Goal: Information Seeking & Learning: Learn about a topic

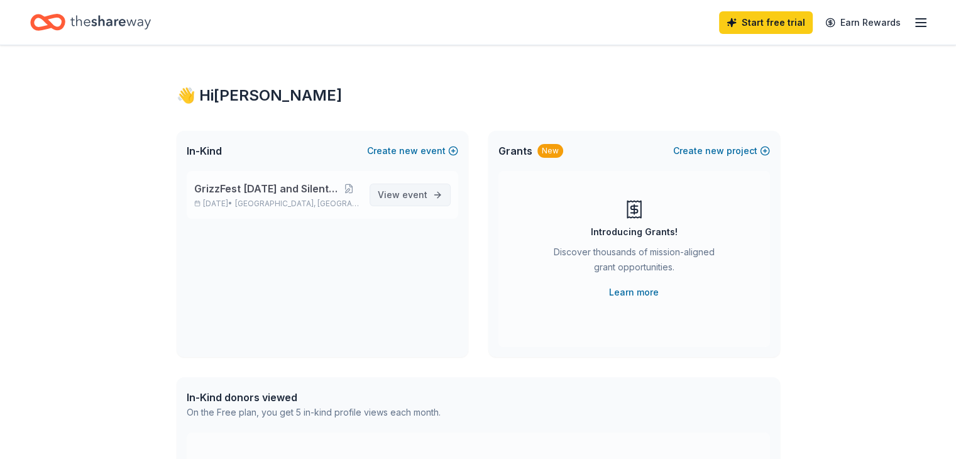
click at [402, 193] on span "View event" at bounding box center [403, 194] width 50 height 15
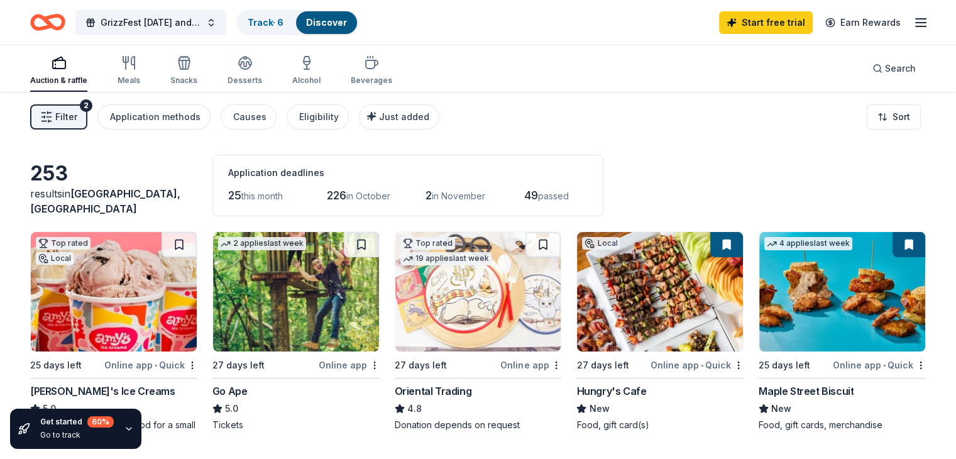
click at [77, 114] on span "Filter" at bounding box center [66, 116] width 22 height 15
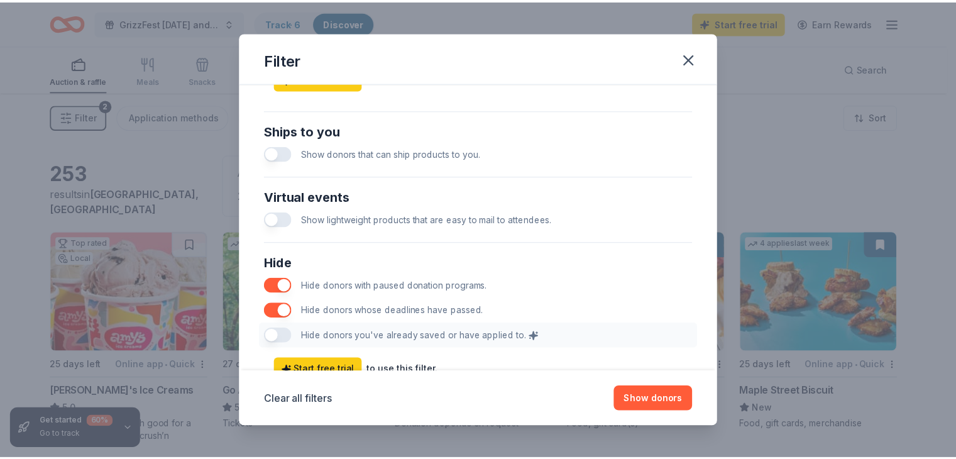
scroll to position [624, 0]
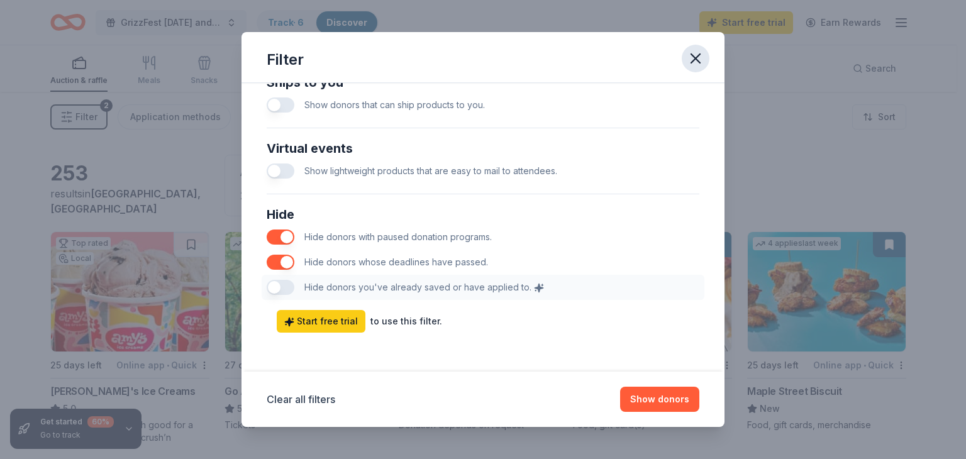
click at [692, 60] on icon "button" at bounding box center [695, 58] width 9 height 9
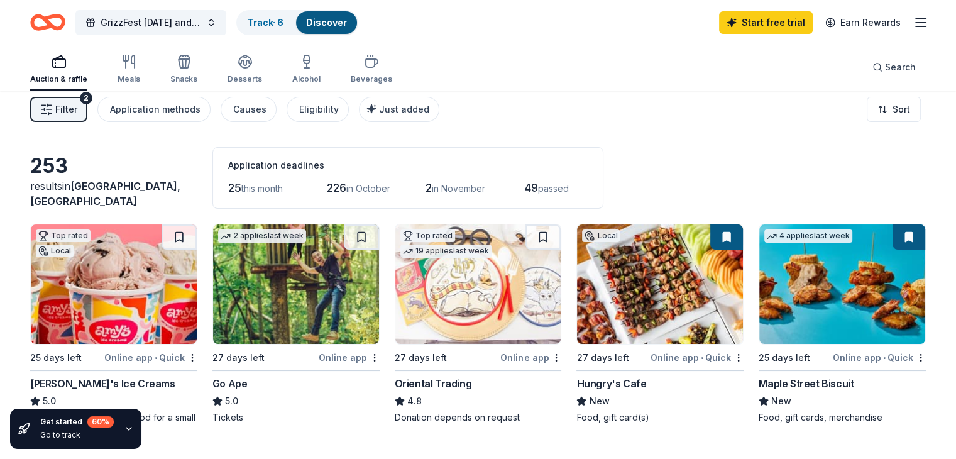
scroll to position [0, 0]
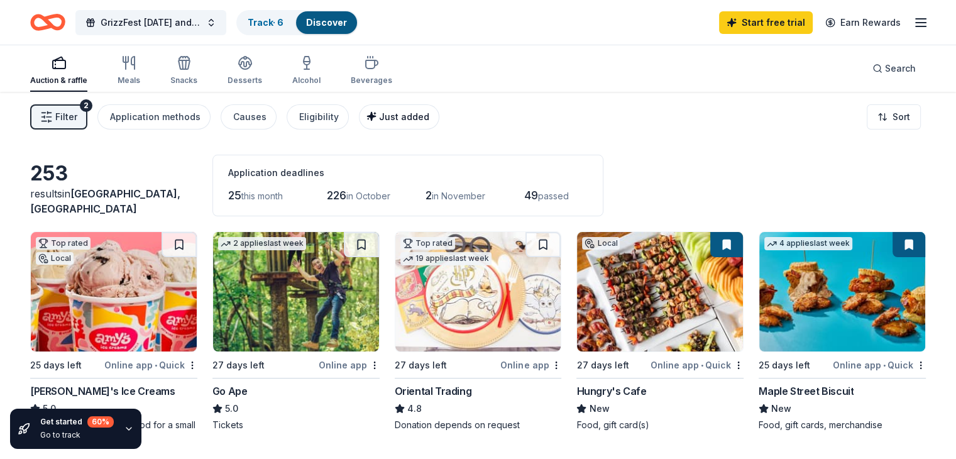
click at [422, 113] on span "Just added" at bounding box center [404, 116] width 50 height 11
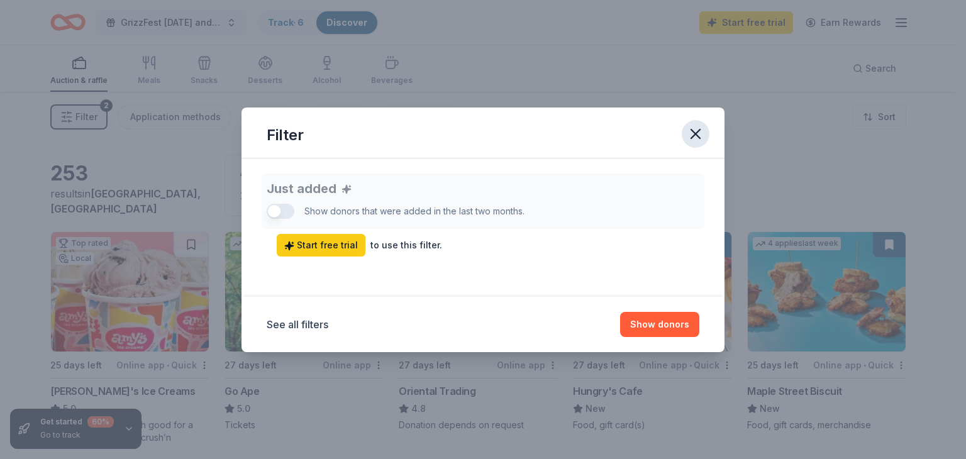
click at [702, 129] on icon "button" at bounding box center [696, 134] width 18 height 18
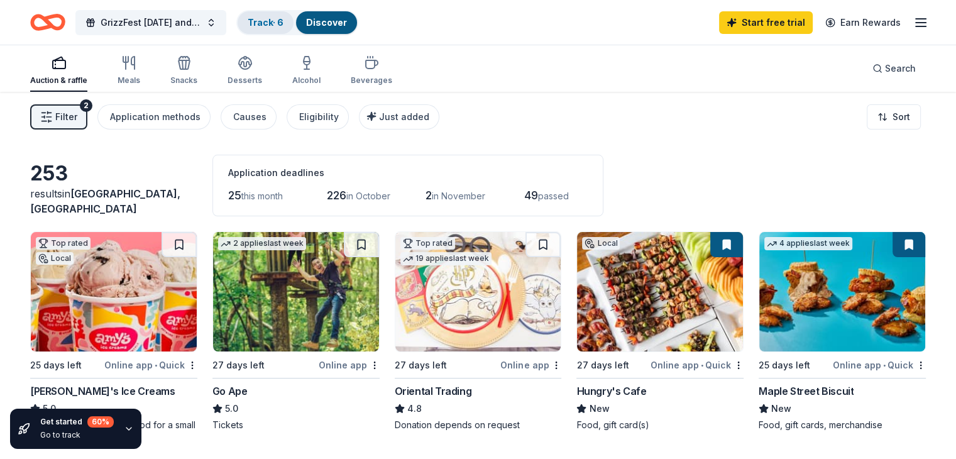
click at [284, 22] on link "Track · 6" at bounding box center [266, 22] width 36 height 11
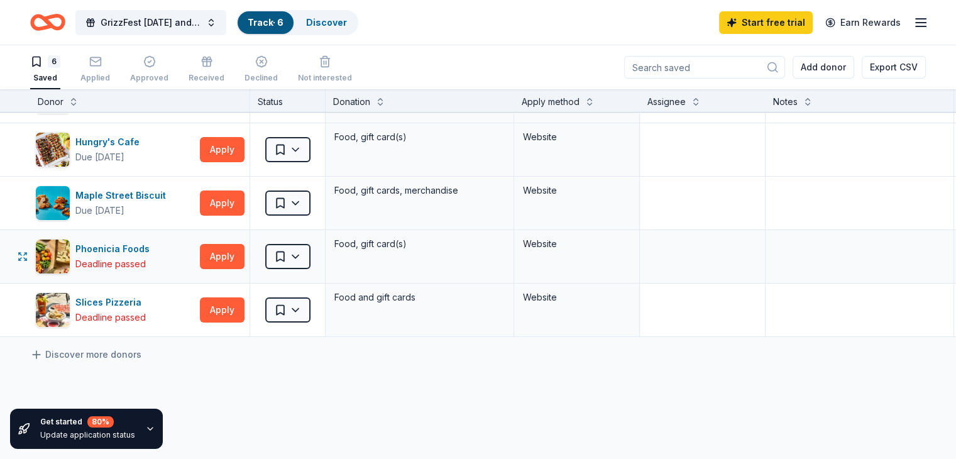
scroll to position [126, 0]
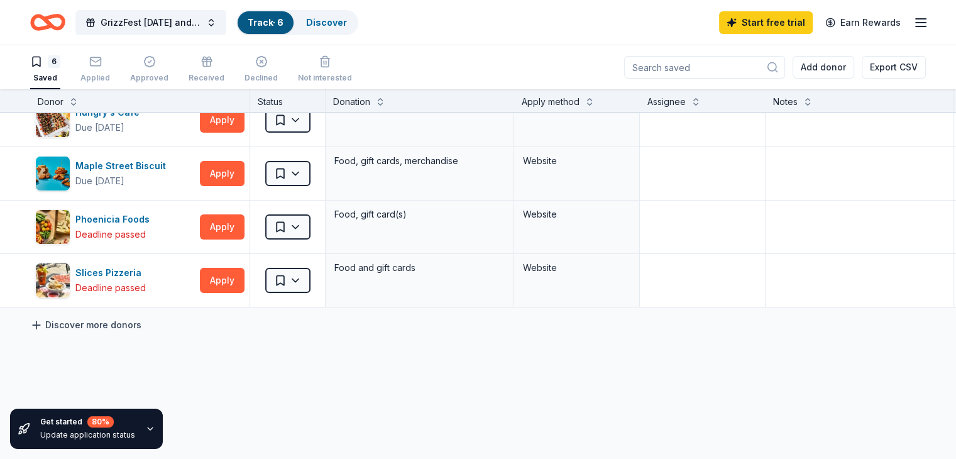
click at [107, 323] on link "Discover more donors" at bounding box center [85, 324] width 111 height 15
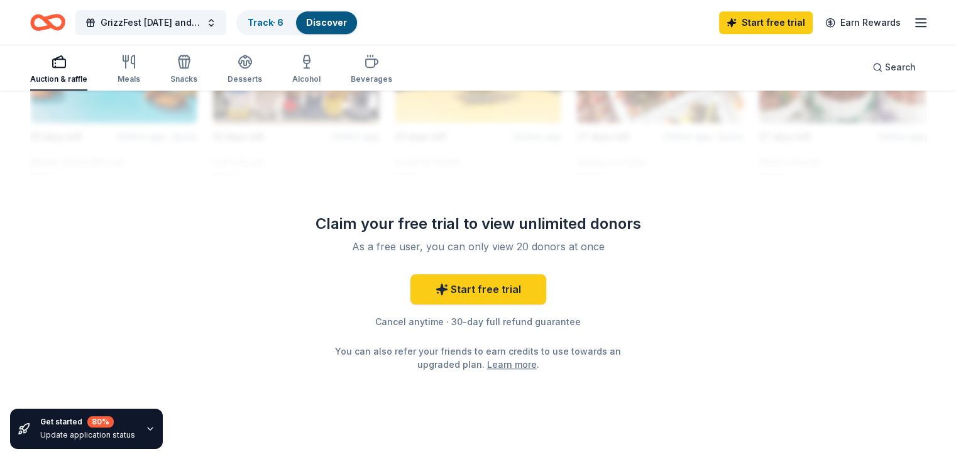
scroll to position [1246, 0]
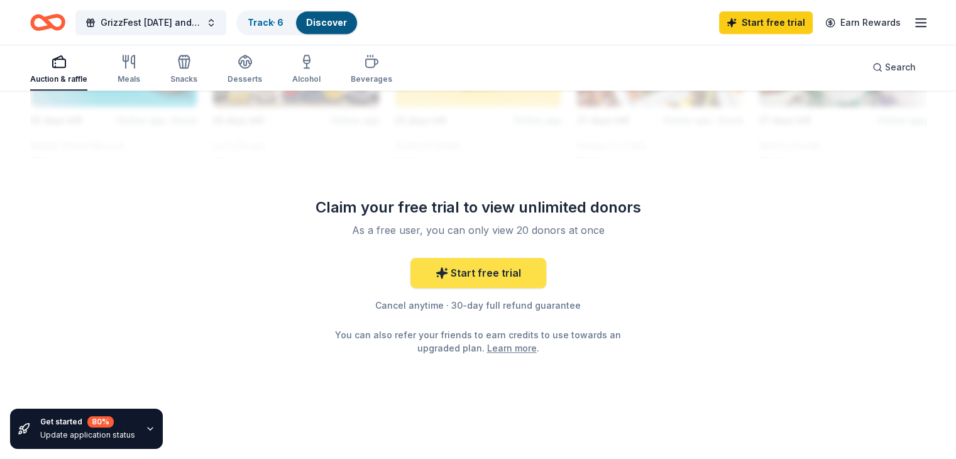
click at [487, 267] on link "Start free trial" at bounding box center [479, 273] width 136 height 30
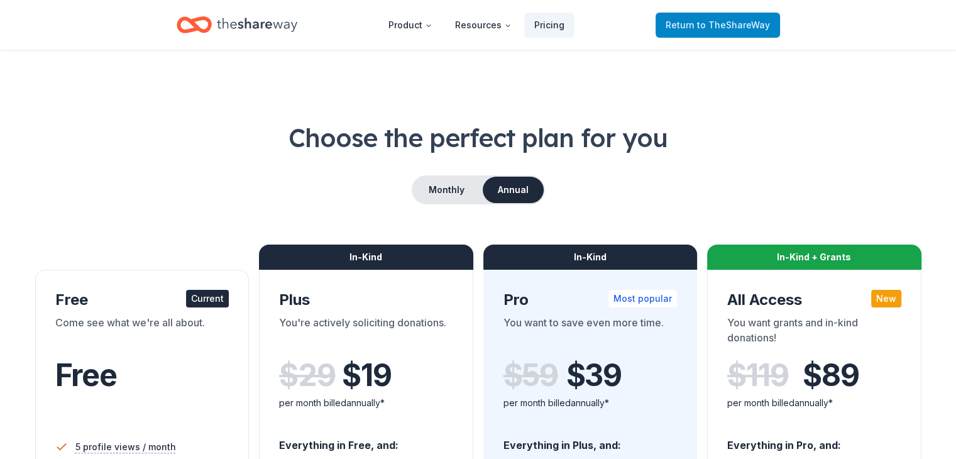
click at [722, 23] on span "to TheShareWay" at bounding box center [733, 24] width 73 height 11
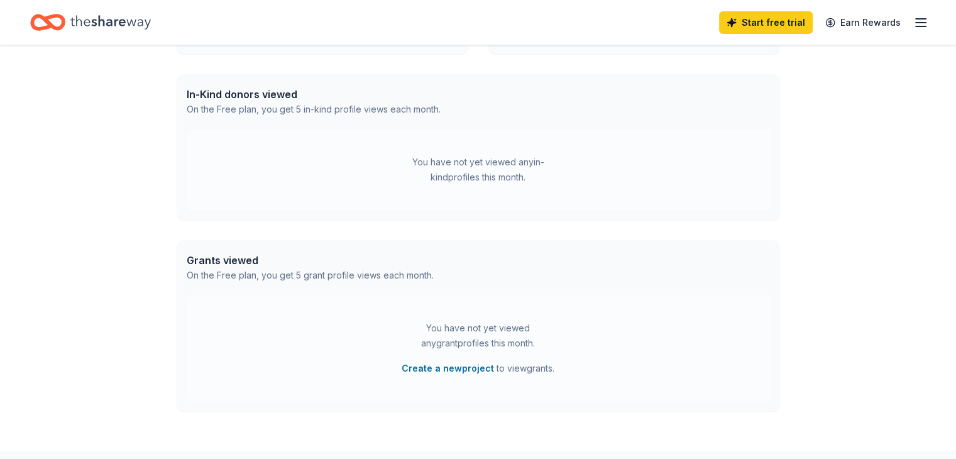
scroll to position [314, 0]
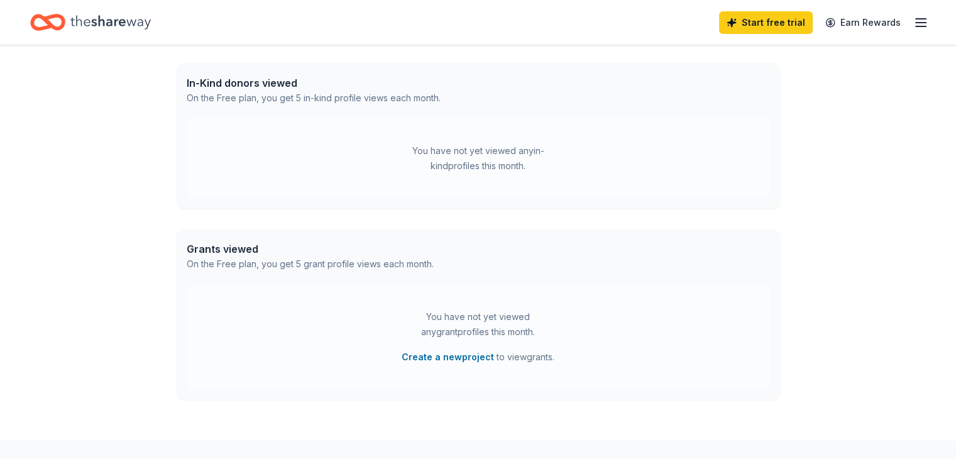
click at [500, 164] on div "You have not yet viewed any in-kind profiles this month." at bounding box center [478, 158] width 157 height 30
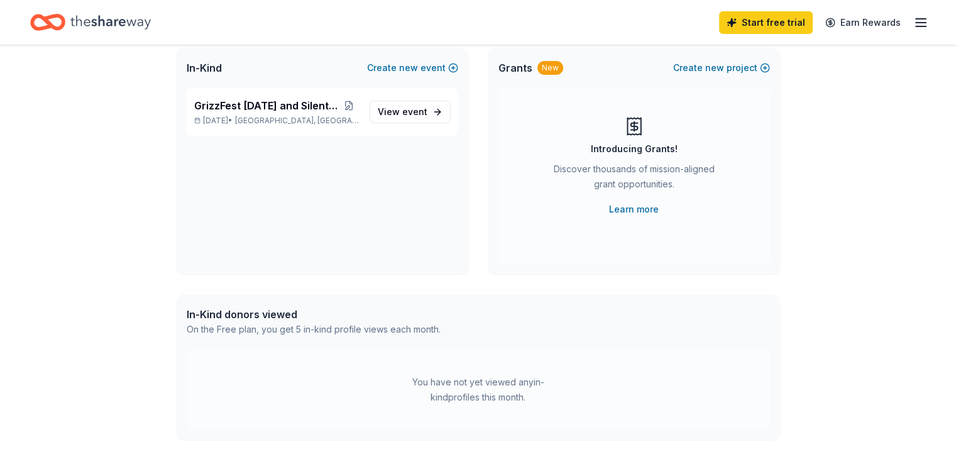
scroll to position [63, 0]
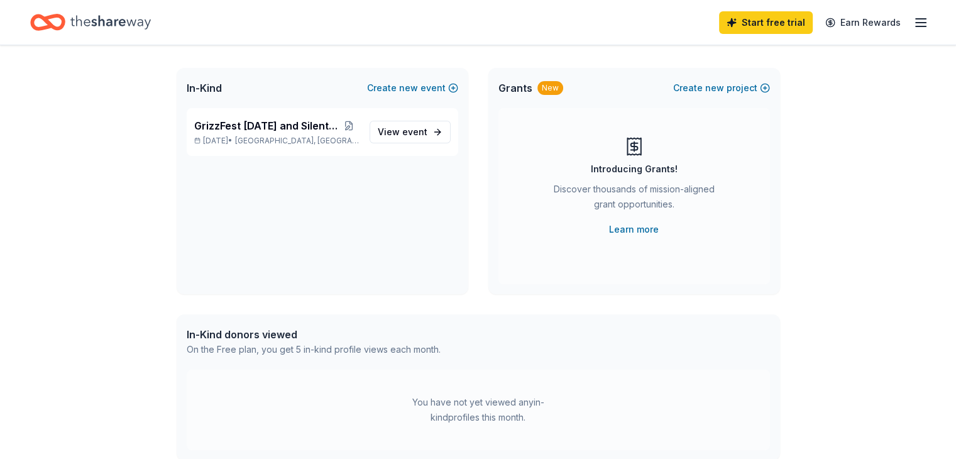
click at [251, 345] on div "On the Free plan, you get 5 in-kind profile views each month." at bounding box center [314, 349] width 254 height 15
drag, startPoint x: 439, startPoint y: 408, endPoint x: 450, endPoint y: 408, distance: 11.3
click at [440, 408] on div "You have not yet viewed any in-kind profiles this month." at bounding box center [478, 410] width 157 height 30
click at [463, 418] on div "You have not yet viewed any in-kind profiles this month." at bounding box center [478, 410] width 157 height 30
click at [469, 402] on div "You have not yet viewed any in-kind profiles this month." at bounding box center [478, 410] width 157 height 30
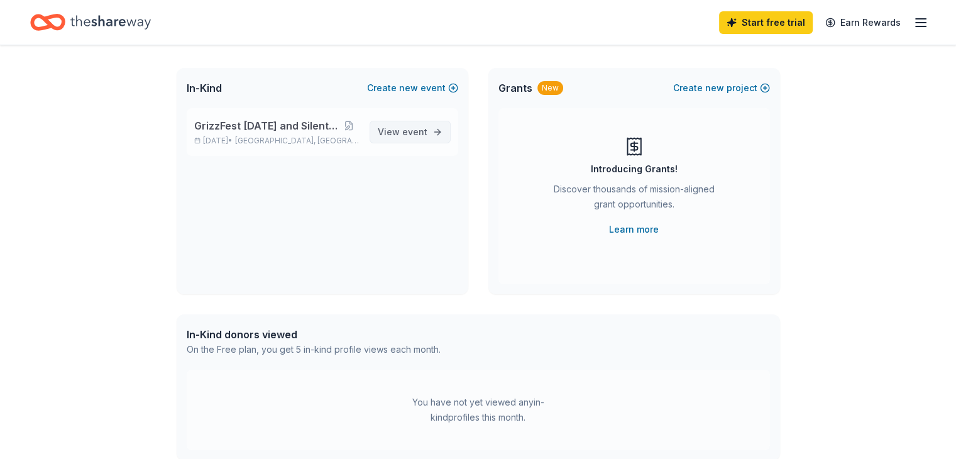
click at [415, 131] on span "event" at bounding box center [414, 131] width 25 height 11
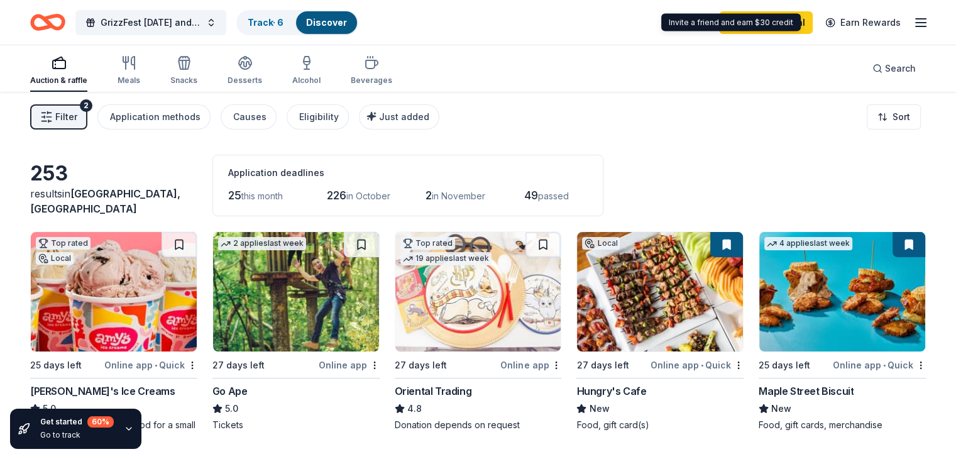
click at [913, 16] on icon "button" at bounding box center [920, 22] width 15 height 15
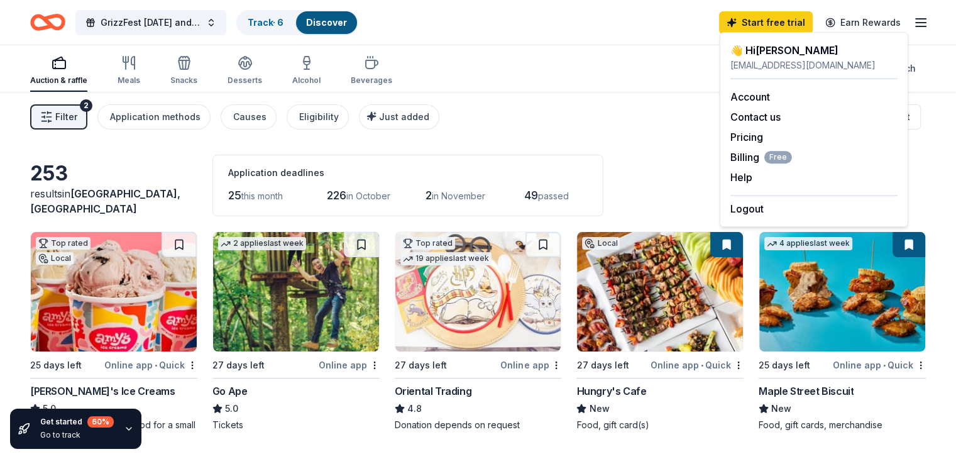
click at [913, 16] on icon "button" at bounding box center [920, 22] width 15 height 15
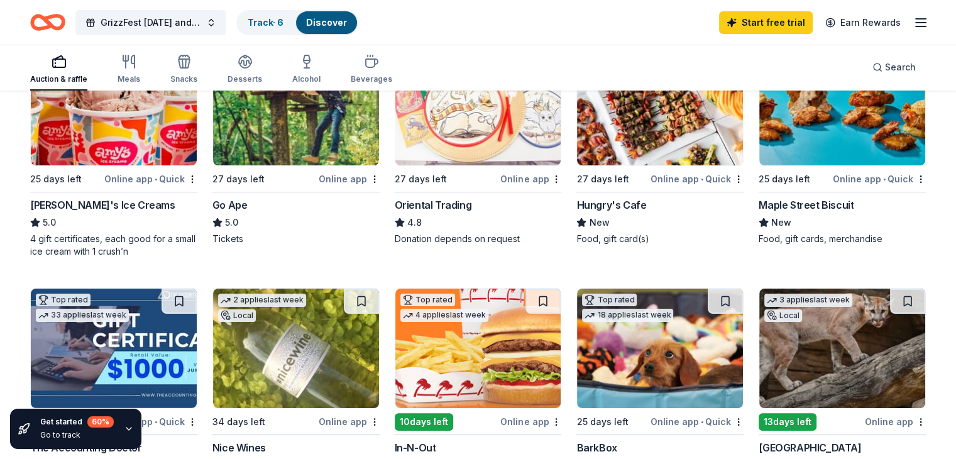
scroll to position [189, 0]
